Goal: Find specific page/section: Find specific page/section

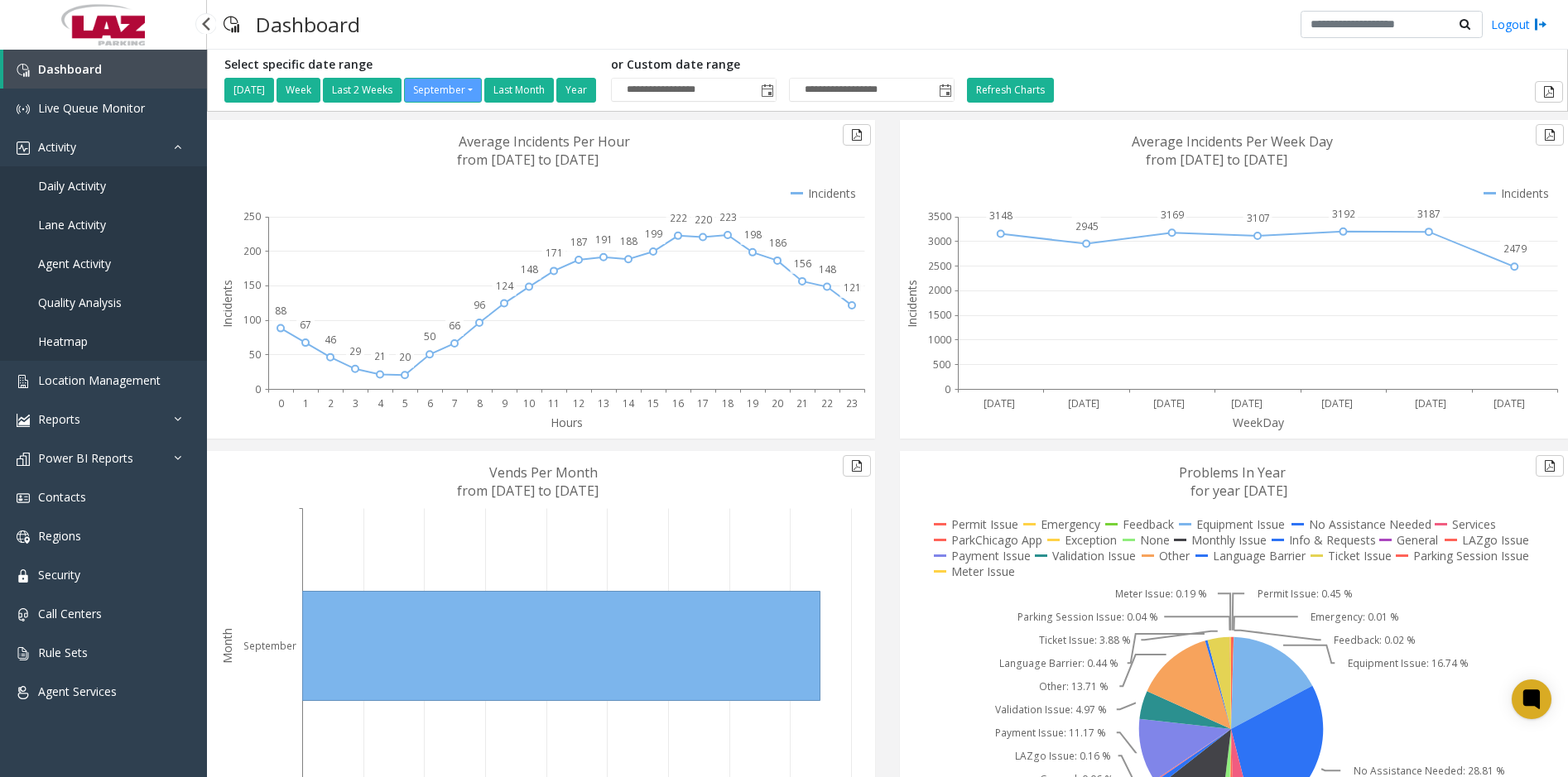
click at [93, 181] on span "Daily Activity" at bounding box center [72, 186] width 68 height 16
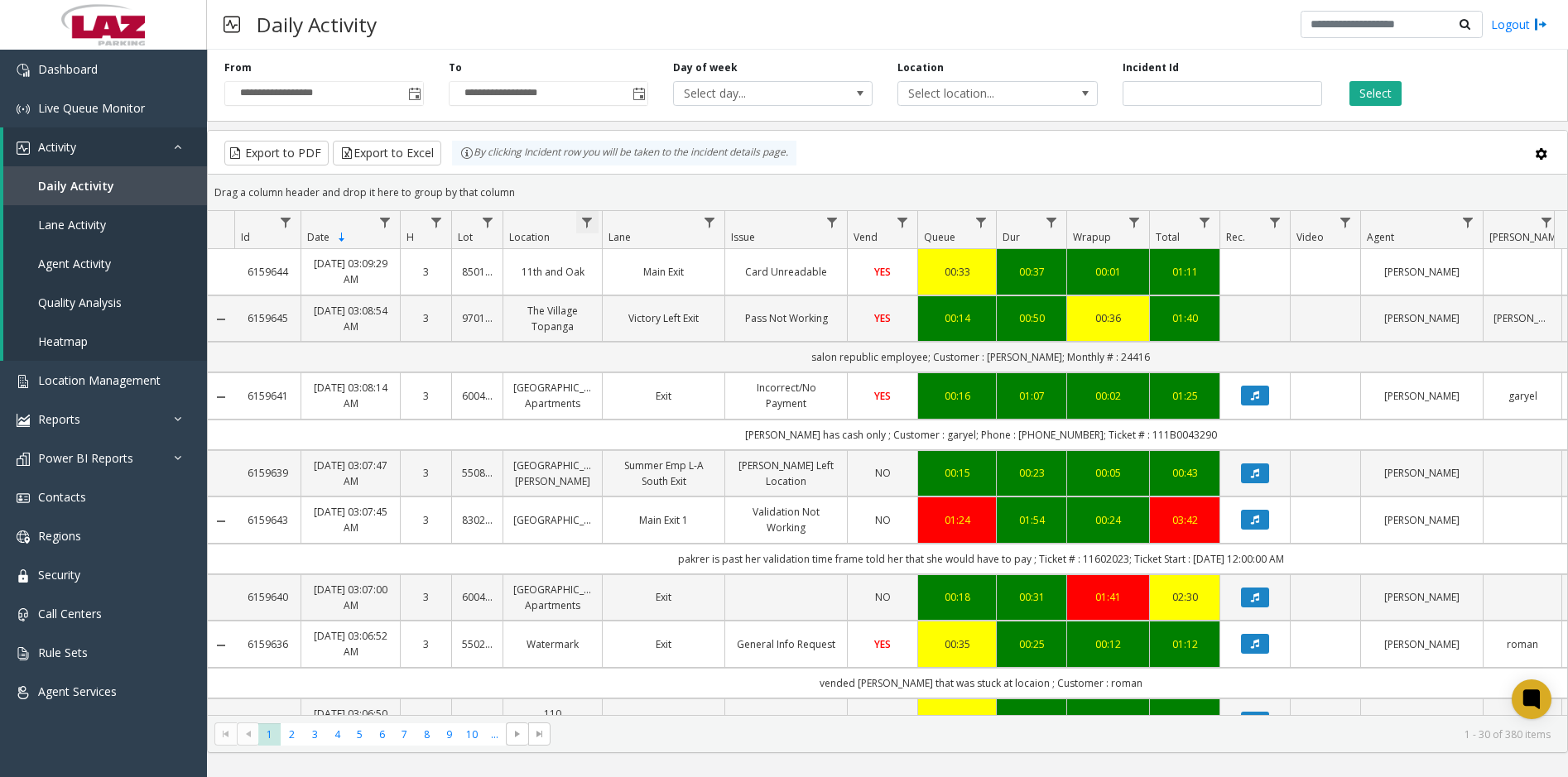
click at [590, 226] on span "Data table" at bounding box center [587, 223] width 13 height 13
click at [623, 297] on input "Location Filter" at bounding box center [658, 294] width 141 height 28
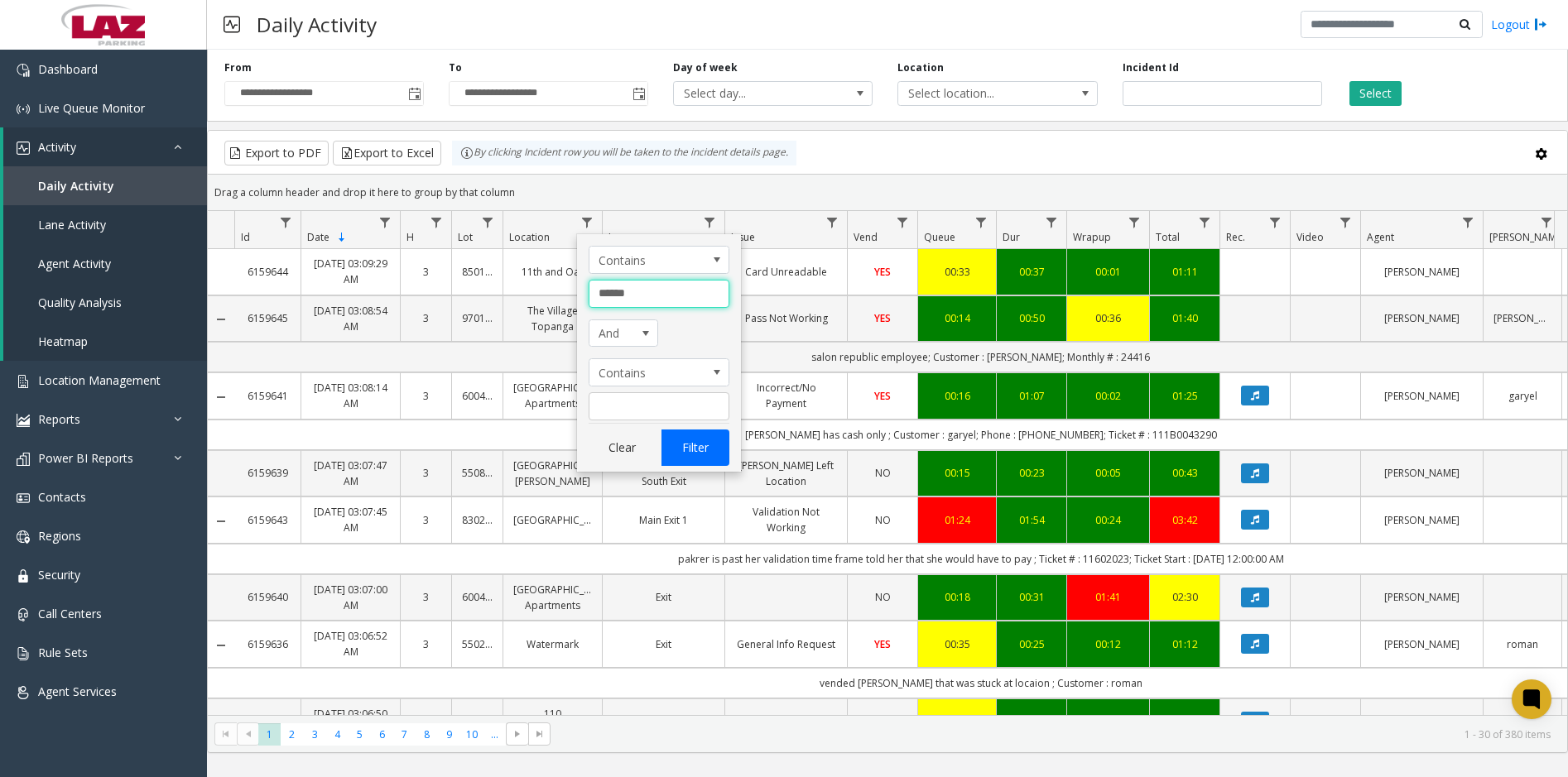
type input "******"
click at [702, 451] on button "Filter" at bounding box center [696, 448] width 68 height 37
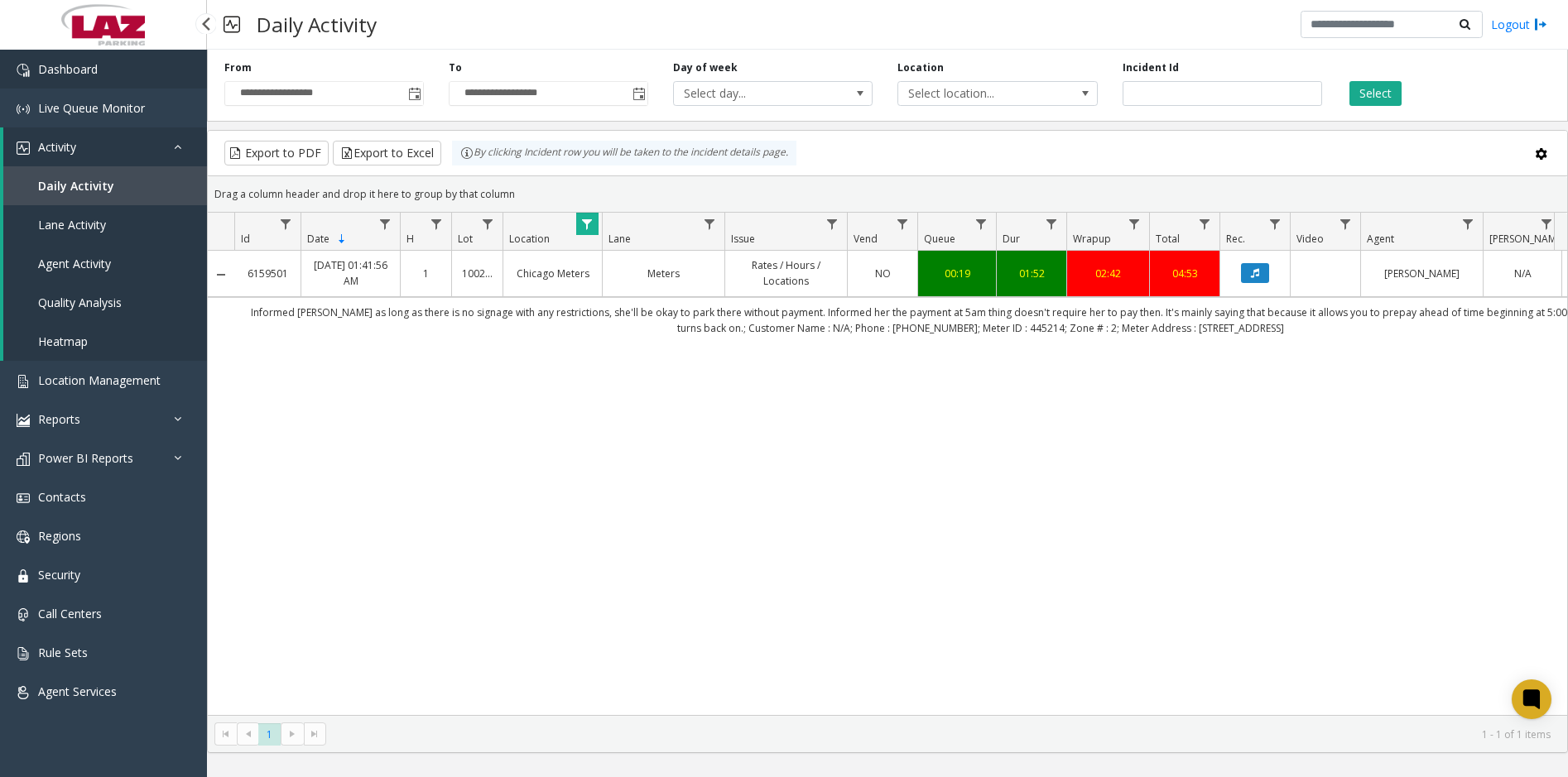
click at [157, 72] on link "Dashboard" at bounding box center [103, 69] width 207 height 39
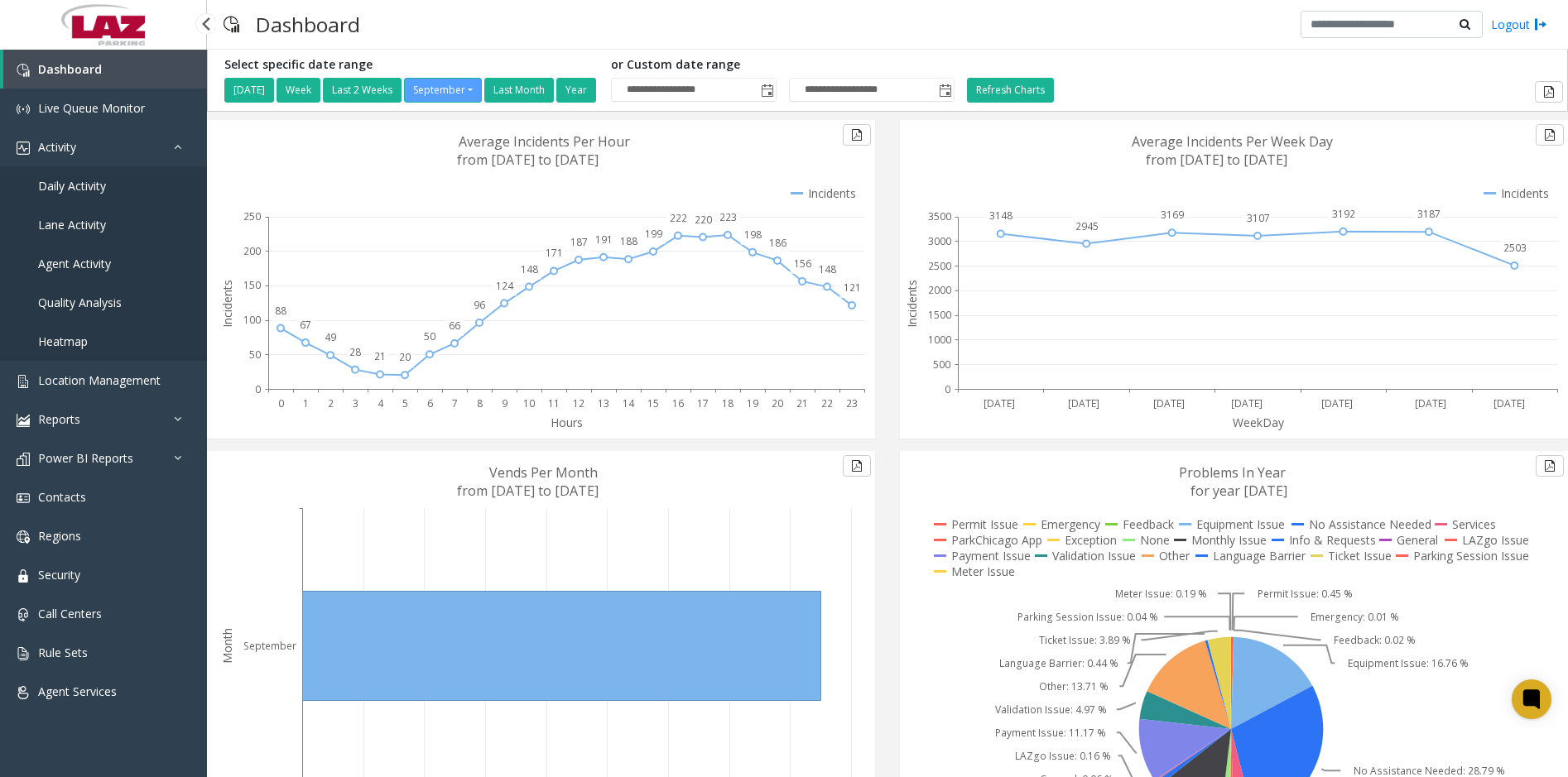
click at [94, 176] on link "Daily Activity" at bounding box center [103, 186] width 207 height 39
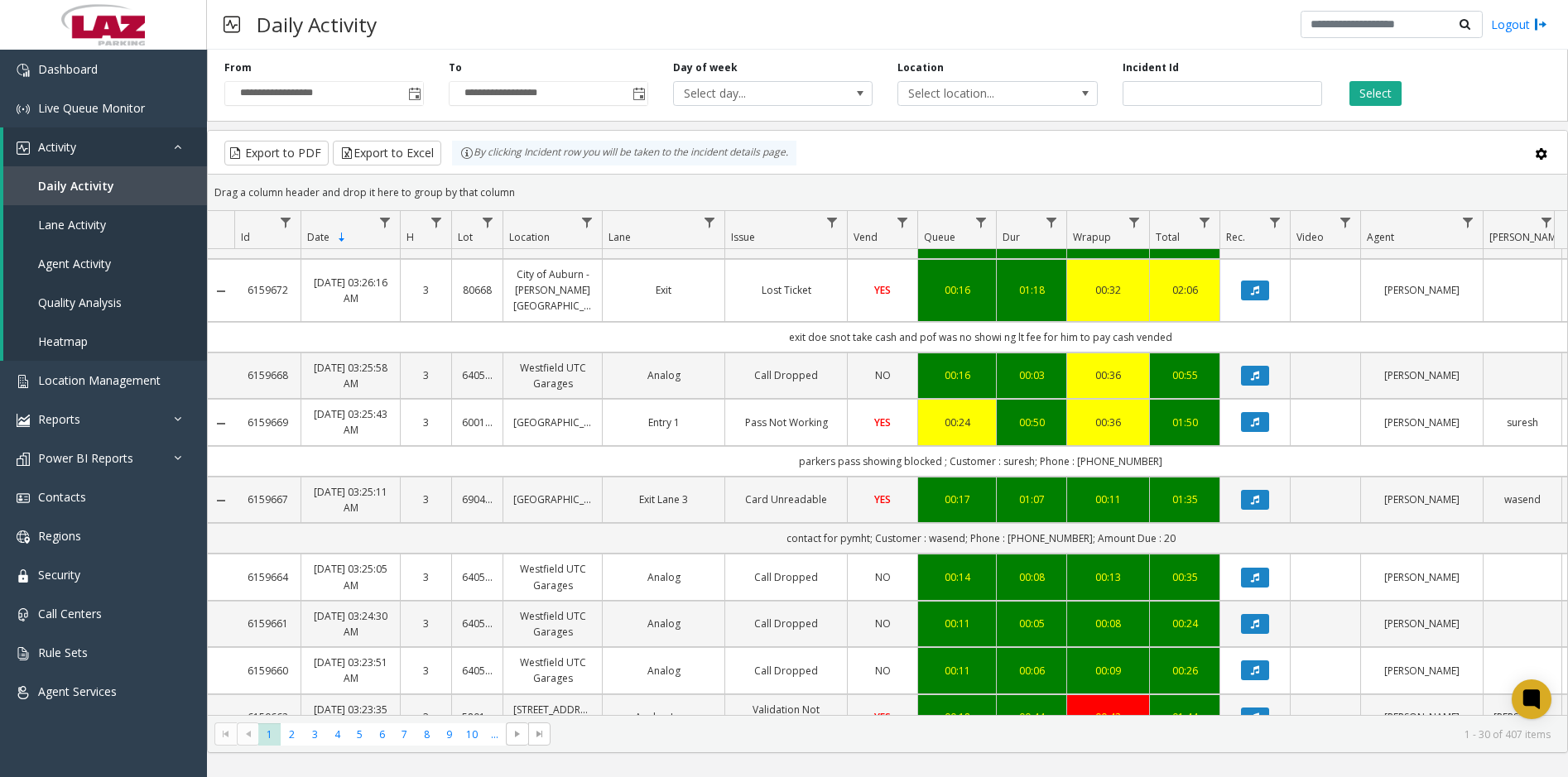
scroll to position [413, 0]
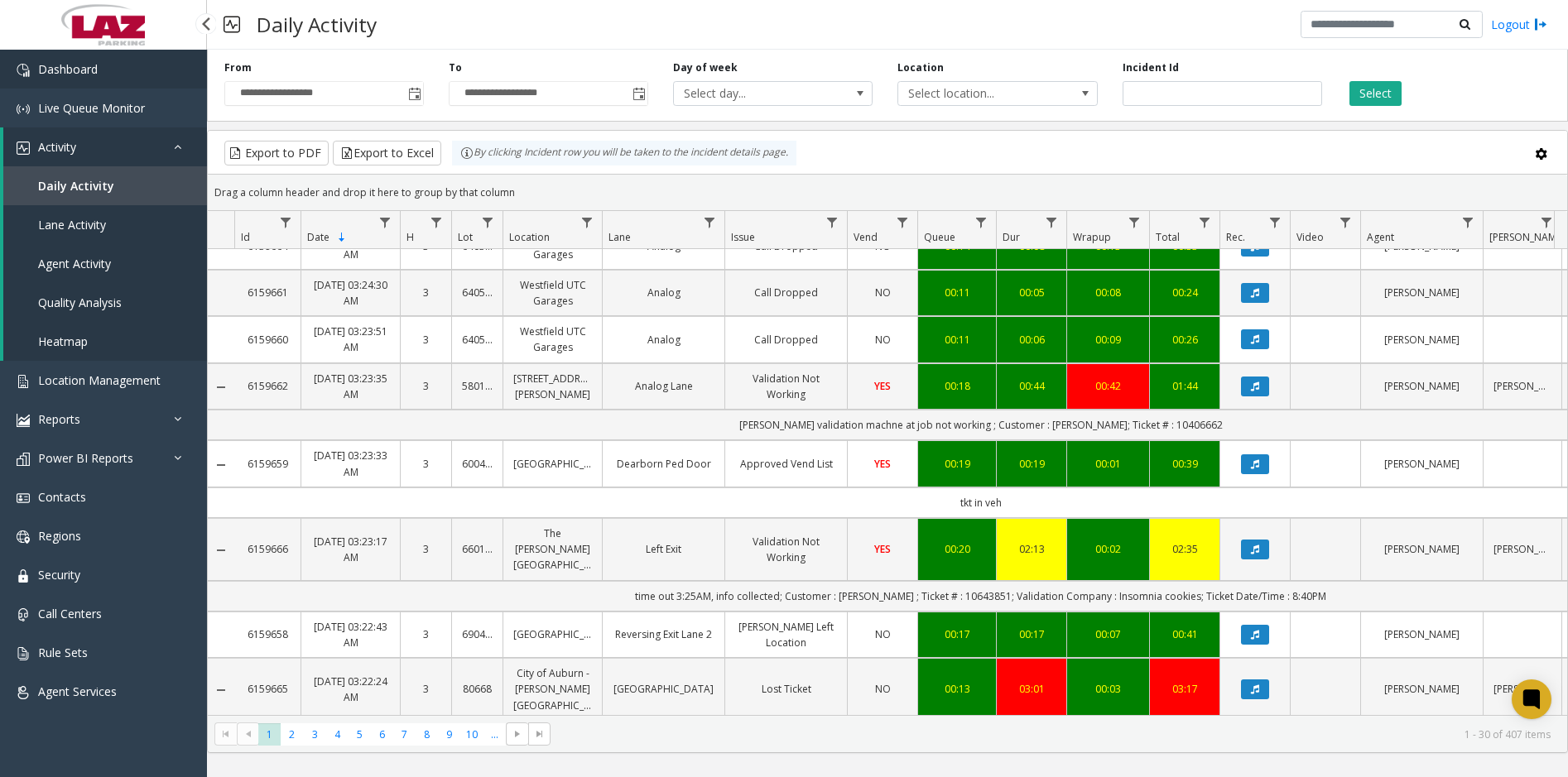
click at [92, 81] on link "Dashboard" at bounding box center [103, 69] width 207 height 39
